Goal: Task Accomplishment & Management: Use online tool/utility

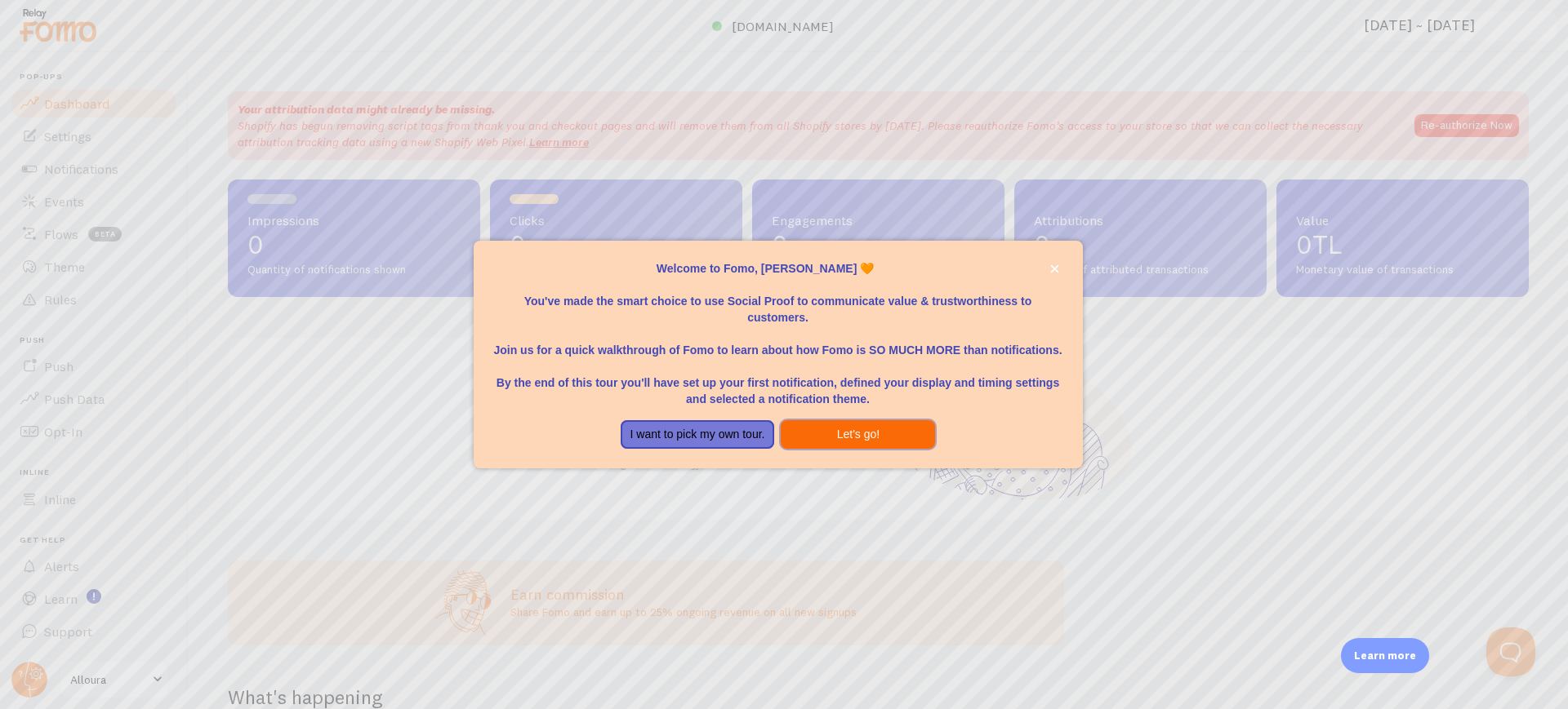
click at [858, 420] on button "Let's go!" at bounding box center [858, 435] width 155 height 29
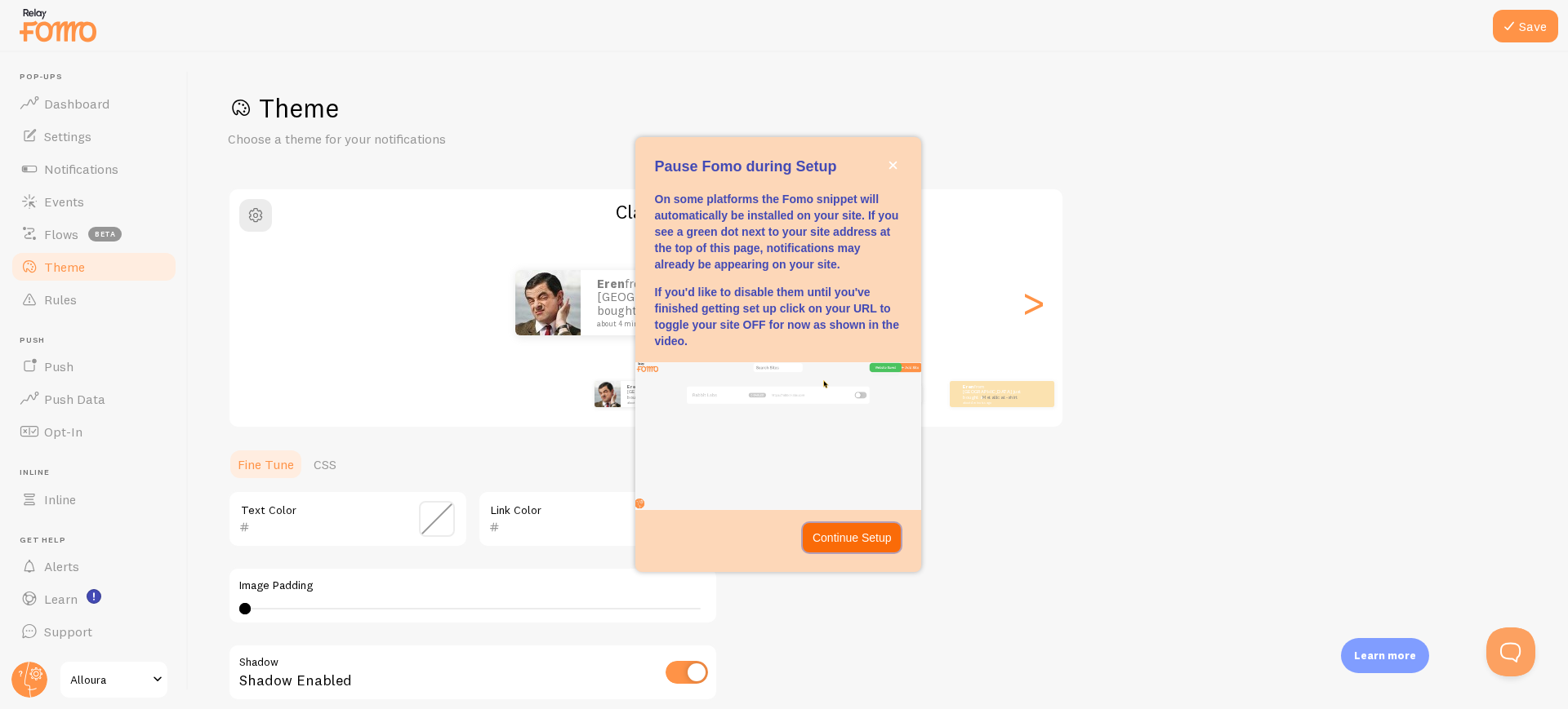
click at [871, 536] on p "Continue Setup" at bounding box center [852, 537] width 79 height 16
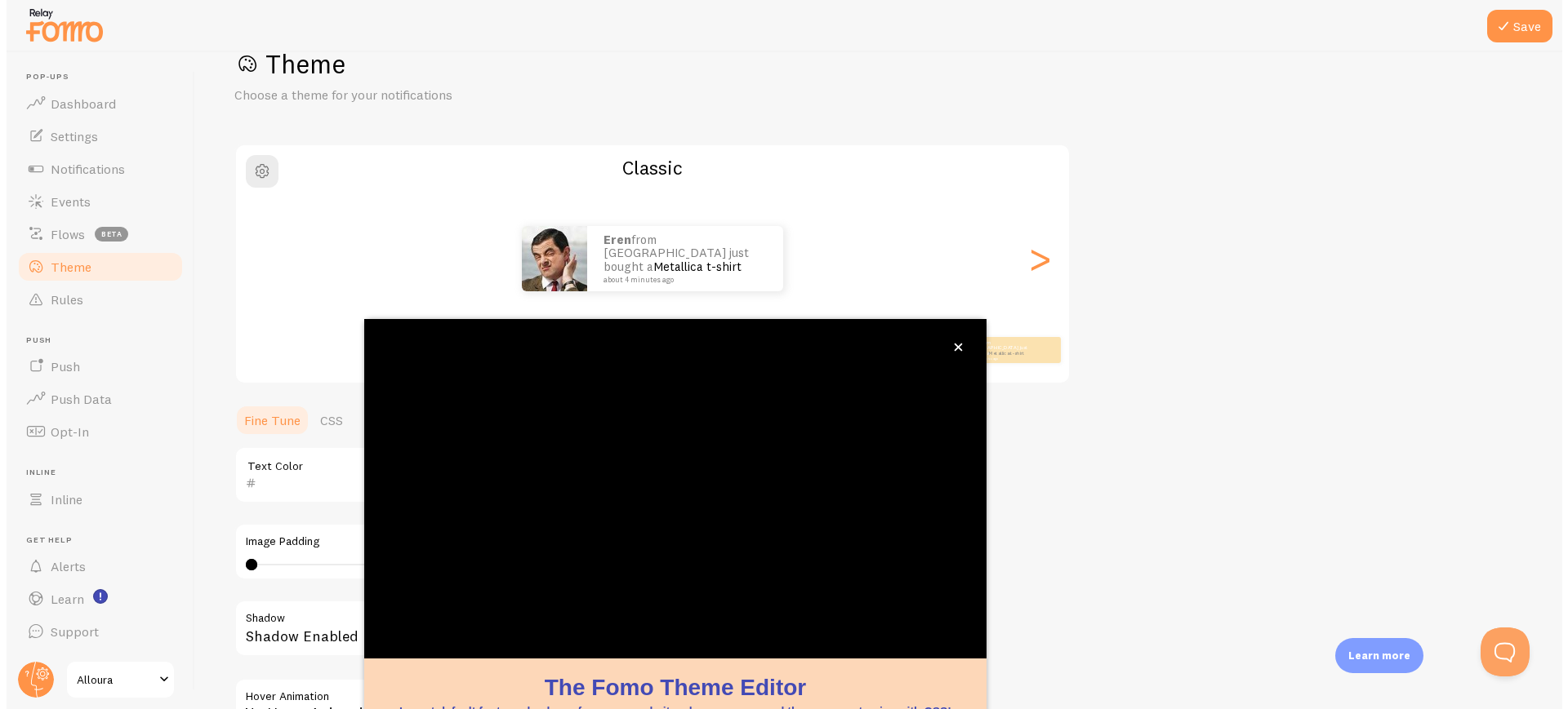
scroll to position [83, 0]
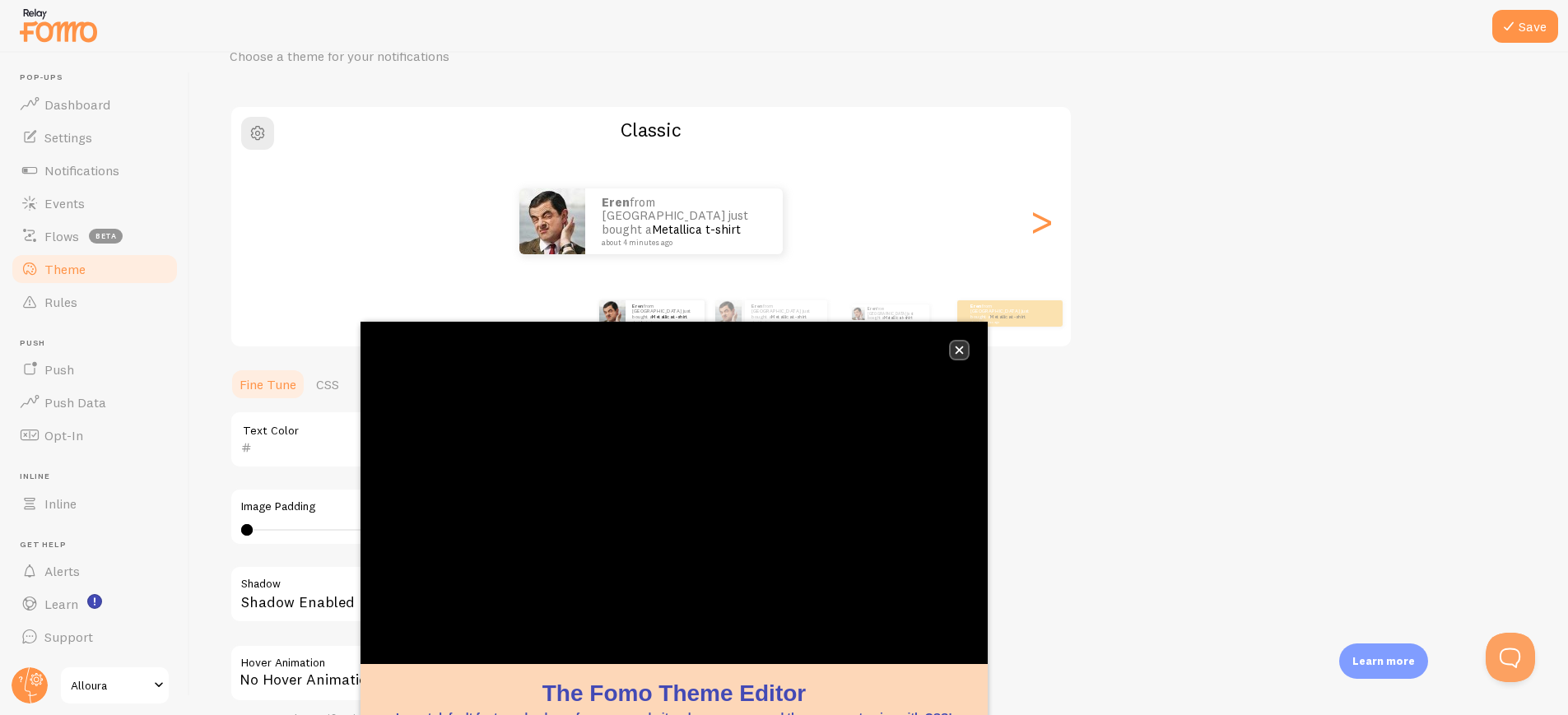
click at [960, 355] on button "close," at bounding box center [959, 350] width 17 height 17
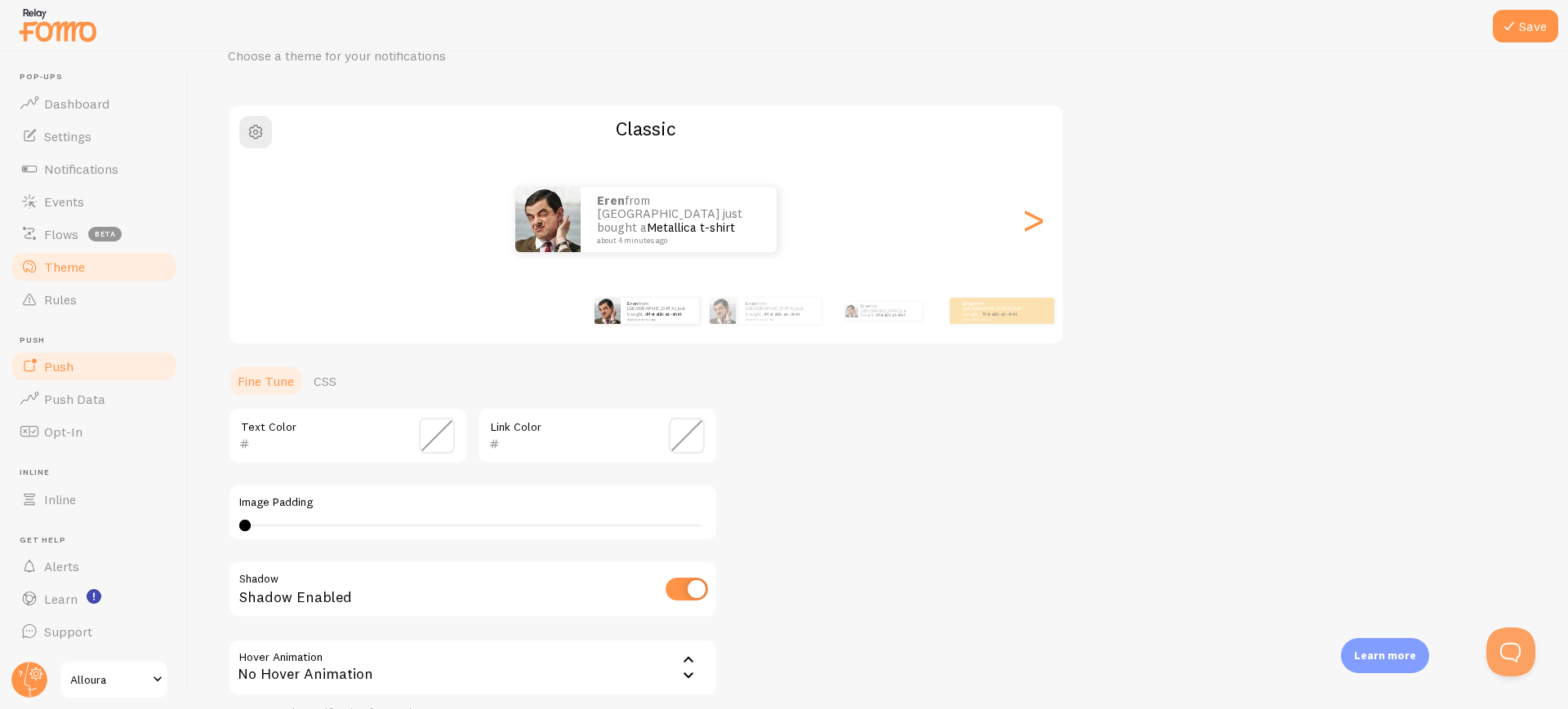
click at [76, 364] on link "Push" at bounding box center [93, 366] width 168 height 33
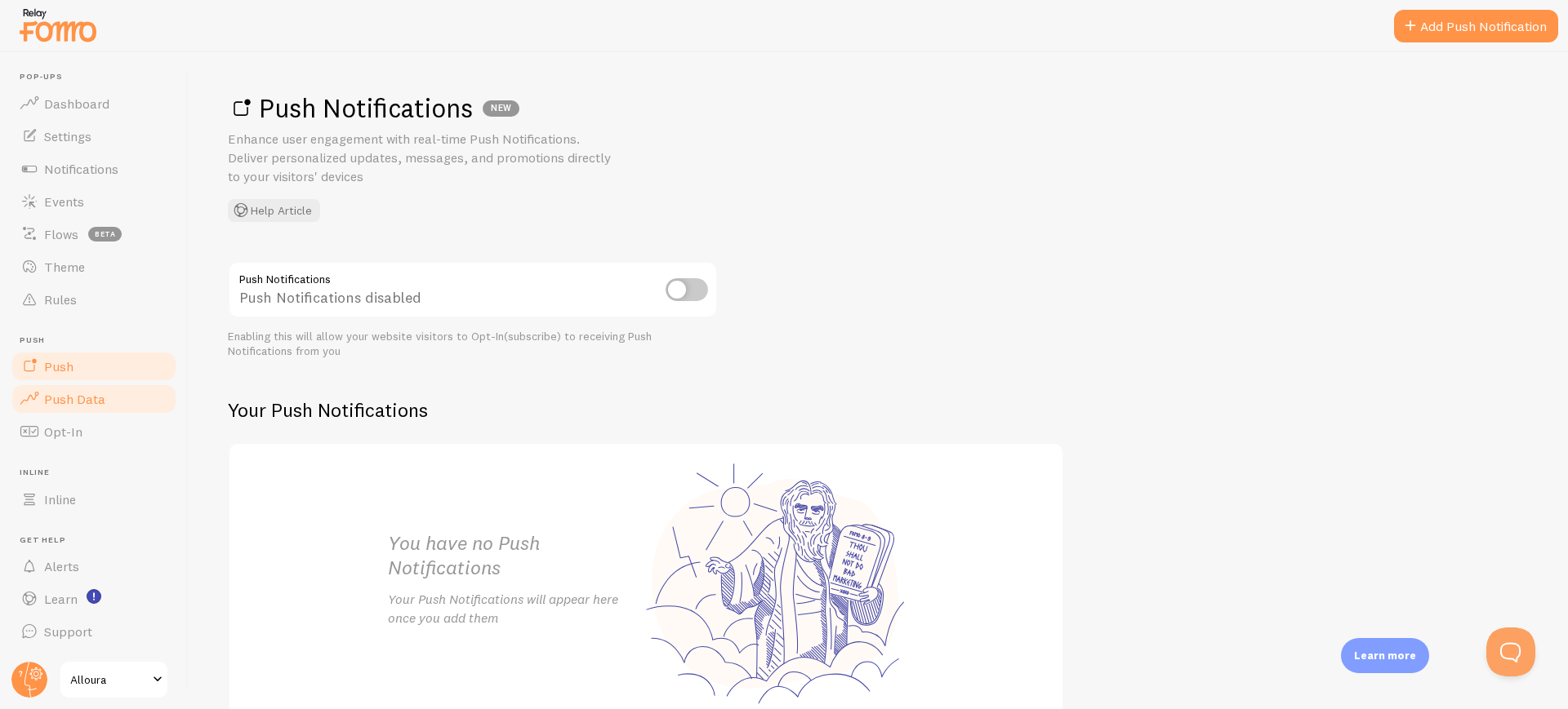
click at [90, 397] on span "Push Data" at bounding box center [75, 399] width 61 height 16
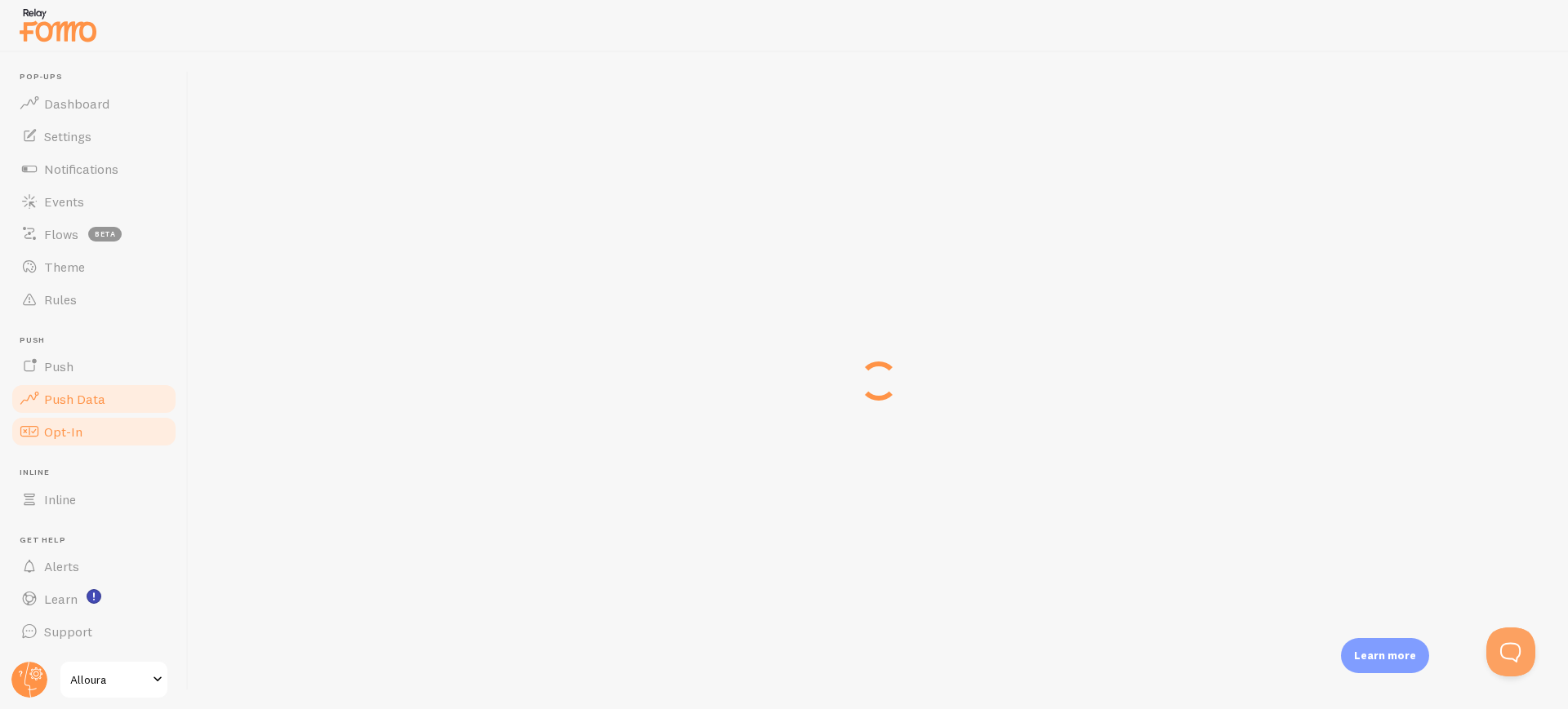
click at [92, 421] on link "Opt-In" at bounding box center [93, 431] width 168 height 33
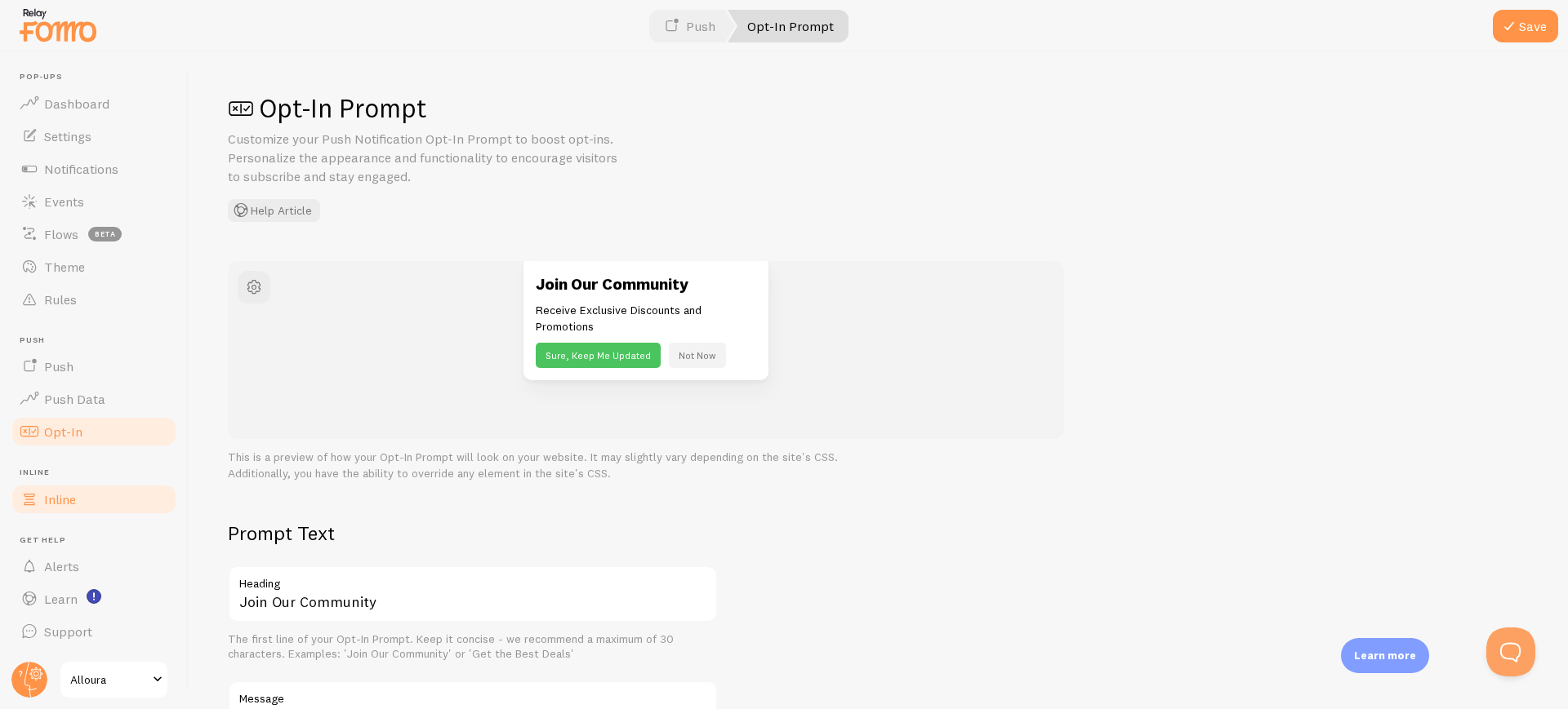
click at [97, 508] on link "Inline" at bounding box center [93, 499] width 168 height 33
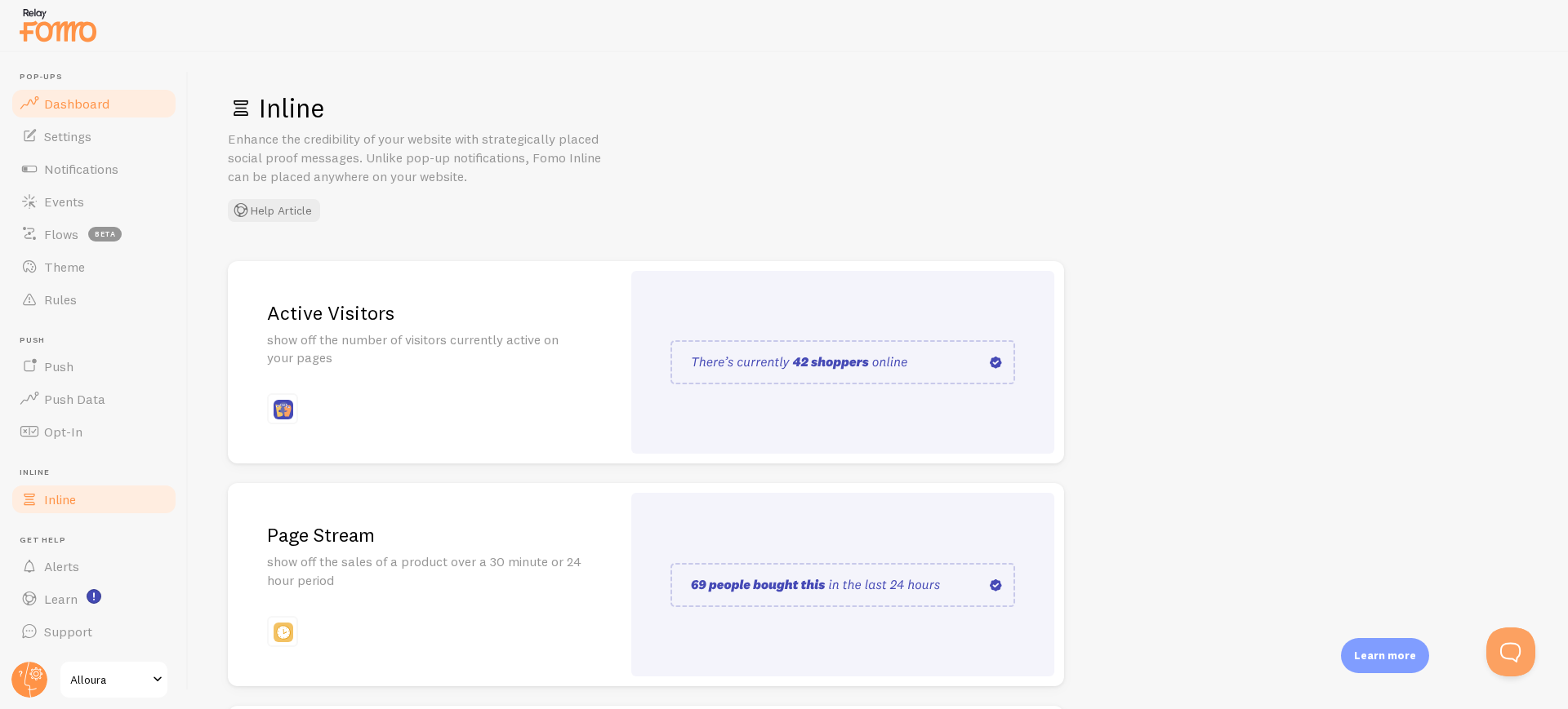
click at [87, 114] on link "Dashboard" at bounding box center [93, 104] width 168 height 33
